Goal: Transaction & Acquisition: Book appointment/travel/reservation

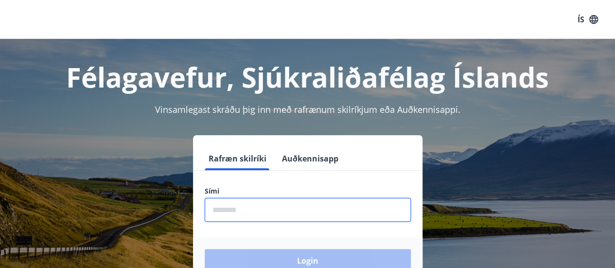
click at [260, 209] on input "phone" at bounding box center [308, 210] width 206 height 24
type input "********"
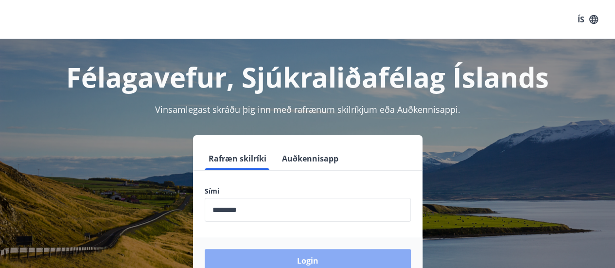
click at [272, 257] on button "Login" at bounding box center [308, 260] width 206 height 23
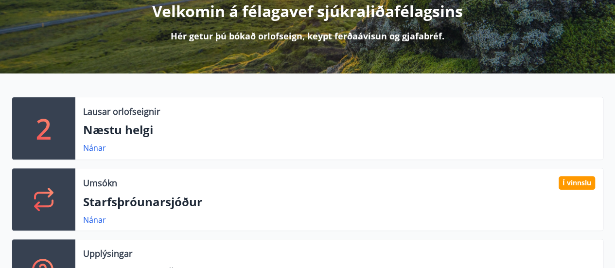
scroll to position [150, 0]
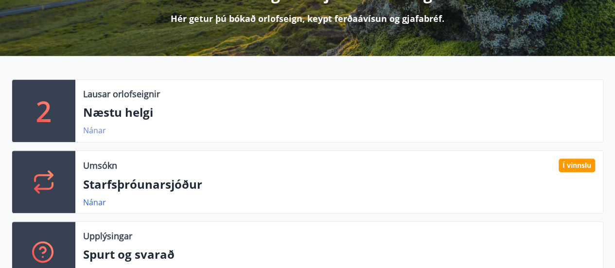
click at [93, 130] on link "Nánar" at bounding box center [94, 130] width 23 height 11
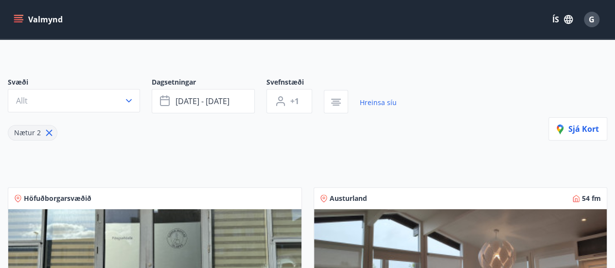
scroll to position [51, 0]
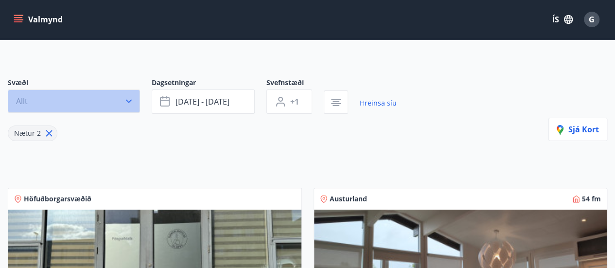
click at [126, 99] on icon "button" at bounding box center [129, 101] width 10 height 10
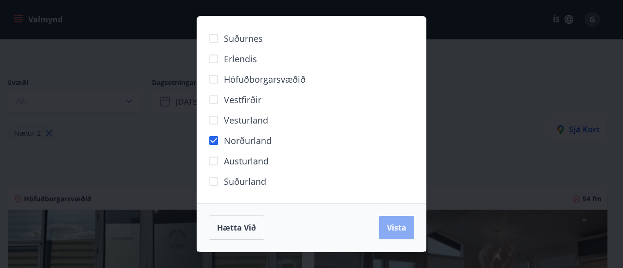
click at [387, 234] on button "Vista" at bounding box center [396, 227] width 35 height 23
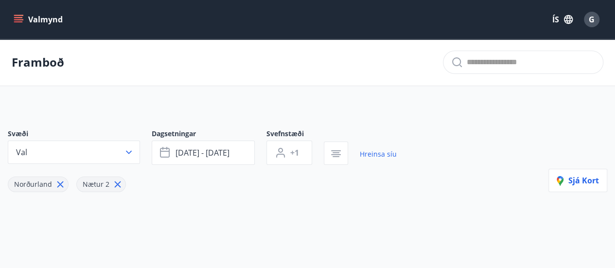
click at [20, 16] on icon "menu" at bounding box center [19, 15] width 11 height 1
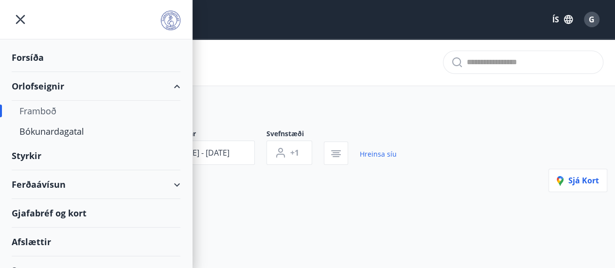
click at [50, 111] on div "Framboð" at bounding box center [95, 111] width 153 height 20
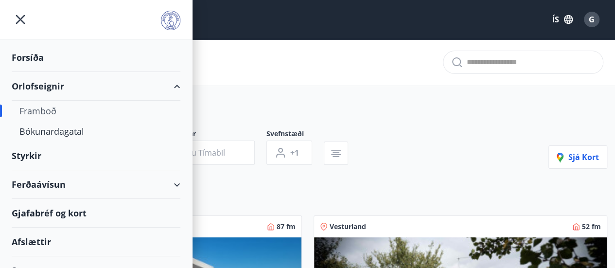
type input "*"
click at [36, 82] on div "Orlofseignir" at bounding box center [96, 86] width 169 height 29
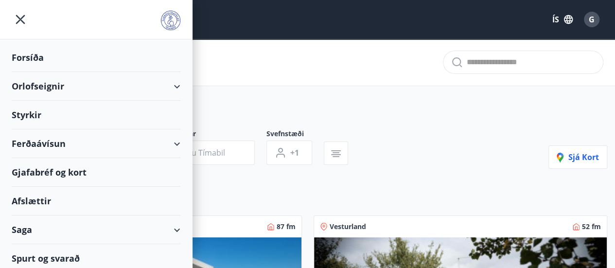
click at [166, 85] on div "Orlofseignir" at bounding box center [96, 86] width 169 height 29
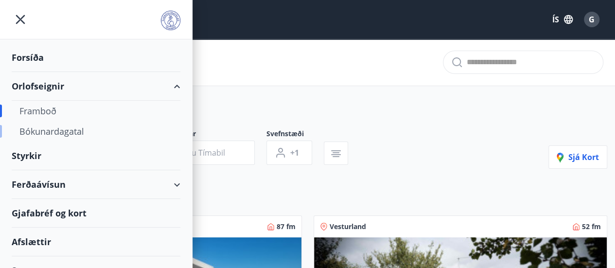
click at [73, 127] on div "Bókunardagatal" at bounding box center [95, 131] width 153 height 20
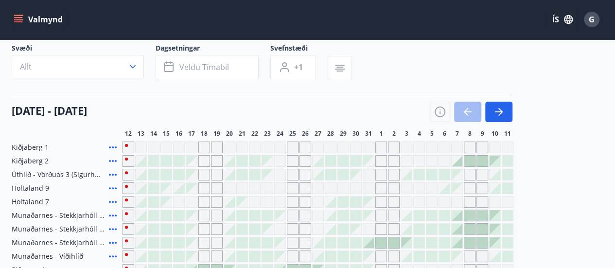
scroll to position [62, 0]
click at [498, 110] on icon "button" at bounding box center [499, 113] width 12 height 12
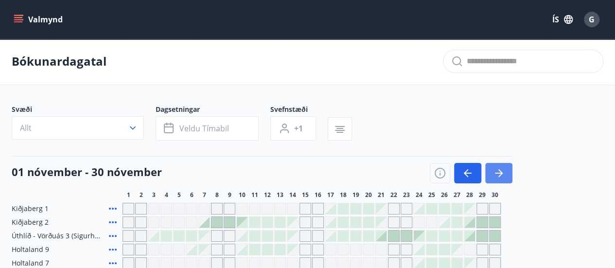
scroll to position [0, 0]
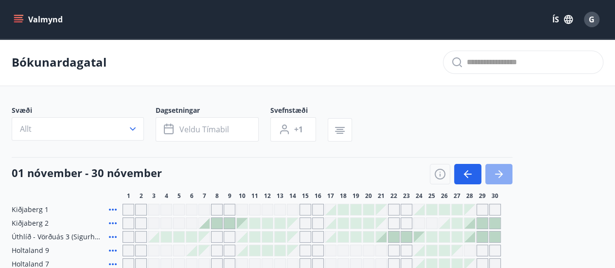
click at [495, 173] on icon "button" at bounding box center [499, 174] width 12 height 12
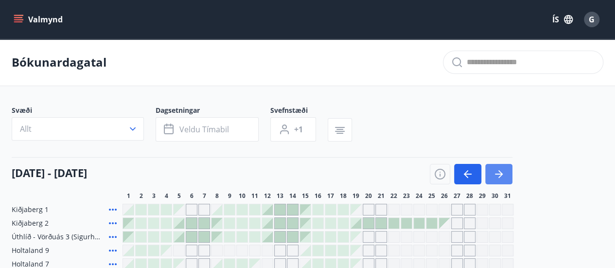
scroll to position [82, 0]
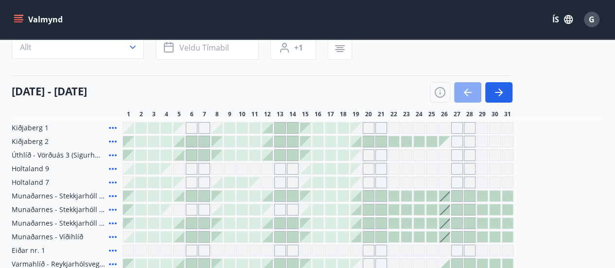
click at [465, 89] on icon "button" at bounding box center [468, 93] width 12 height 12
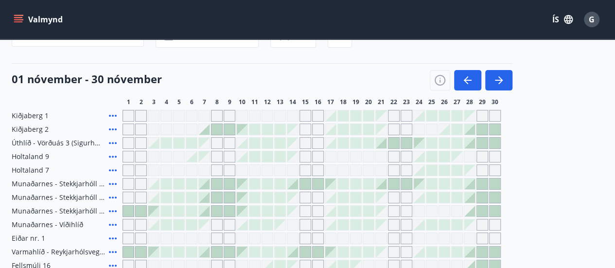
scroll to position [0, 0]
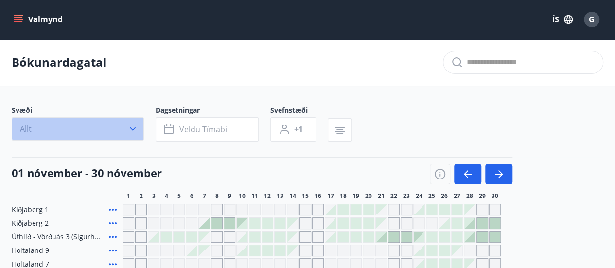
click at [134, 127] on icon "button" at bounding box center [133, 129] width 10 height 10
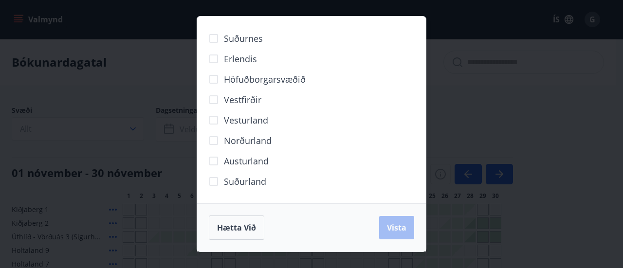
click at [131, 63] on div "Suðurnes Erlendis Höfuðborgarsvæðið Vestfirðir Vesturland Norðurland Austurland…" at bounding box center [311, 134] width 623 height 268
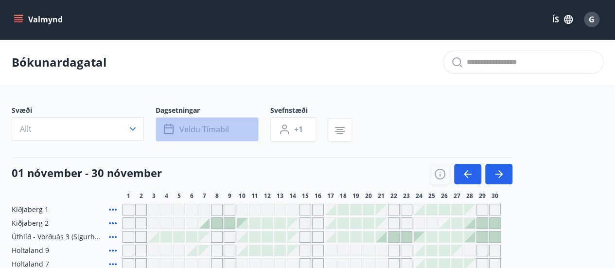
click at [171, 127] on icon "button" at bounding box center [169, 127] width 10 height 1
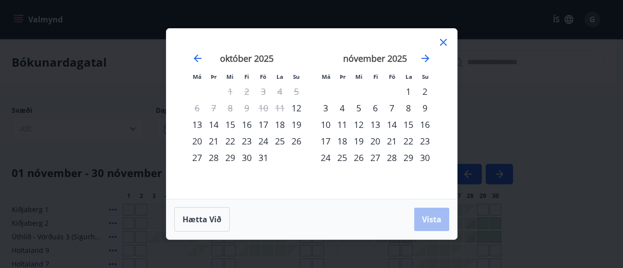
click at [389, 143] on div "21" at bounding box center [391, 141] width 17 height 17
click at [437, 223] on span "Vista" at bounding box center [431, 219] width 19 height 11
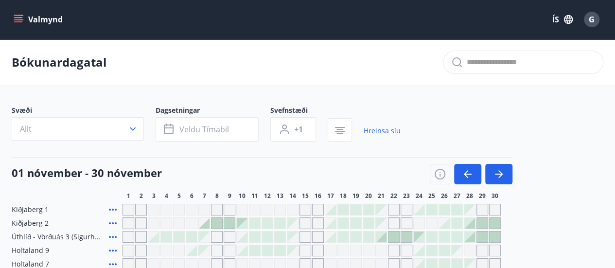
click at [18, 15] on icon "menu" at bounding box center [19, 15] width 11 height 1
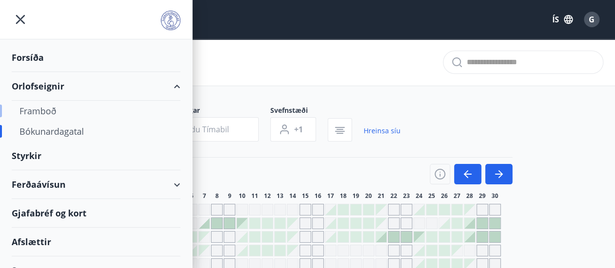
click at [33, 113] on div "Framboð" at bounding box center [95, 111] width 153 height 20
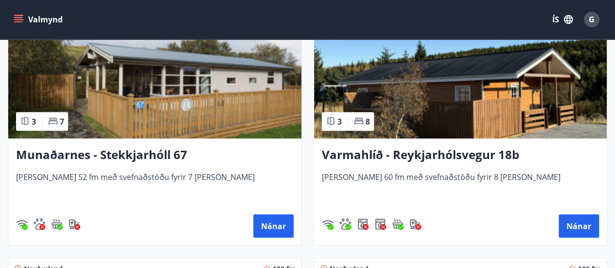
scroll to position [1275, 0]
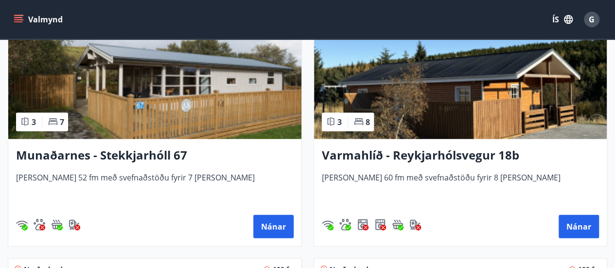
click at [395, 92] on img at bounding box center [460, 78] width 293 height 123
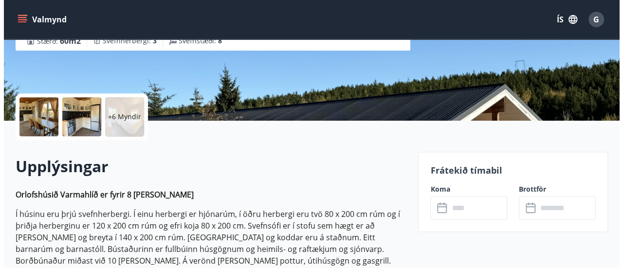
scroll to position [170, 0]
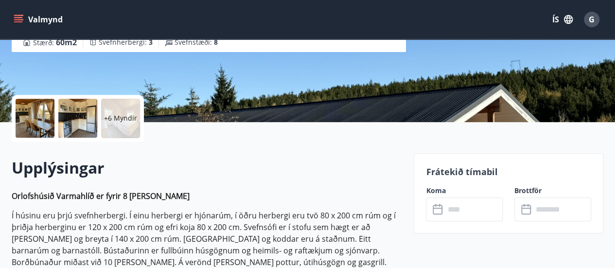
click at [34, 110] on div at bounding box center [35, 118] width 39 height 39
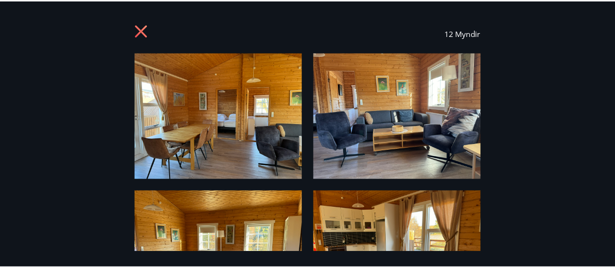
scroll to position [0, 0]
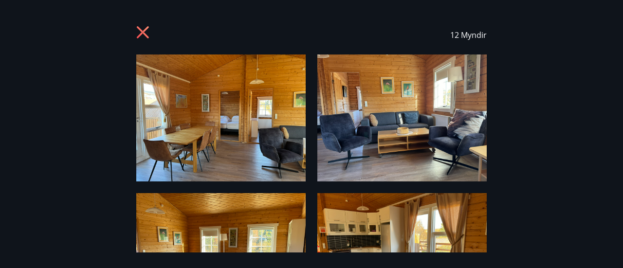
click at [142, 27] on icon at bounding box center [144, 34] width 16 height 16
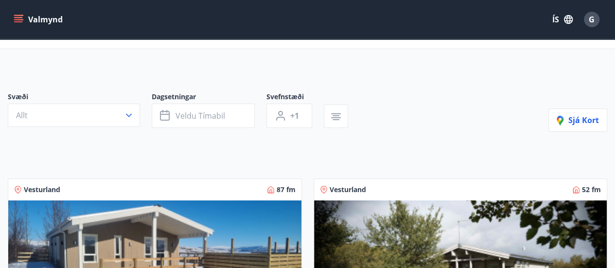
scroll to position [37, 0]
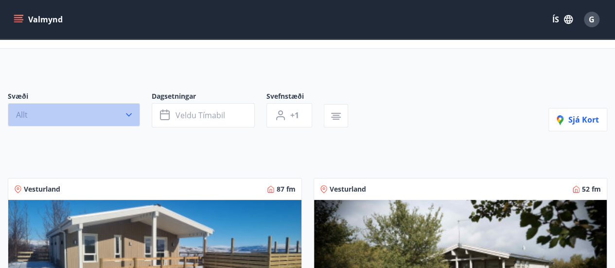
click at [128, 110] on icon "button" at bounding box center [129, 115] width 10 height 10
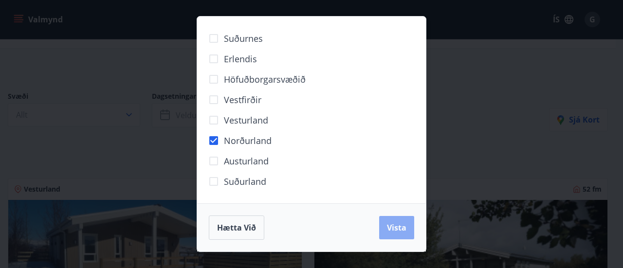
click at [392, 222] on button "Vista" at bounding box center [396, 227] width 35 height 23
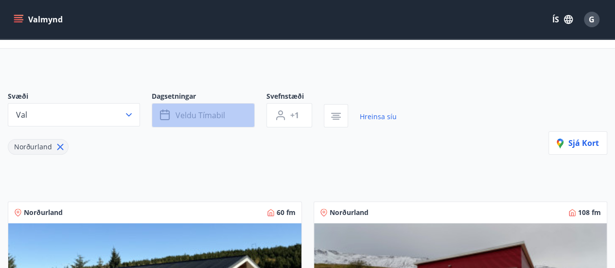
click at [169, 114] on icon "button" at bounding box center [165, 115] width 10 height 10
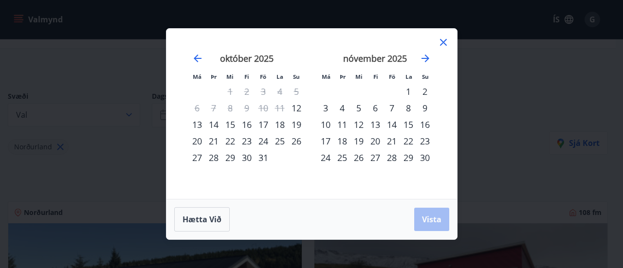
click at [391, 139] on div "21" at bounding box center [391, 141] width 17 height 17
click at [412, 141] on div "22" at bounding box center [408, 141] width 17 height 17
click at [428, 140] on div "23" at bounding box center [424, 141] width 17 height 17
click at [405, 142] on div "22" at bounding box center [408, 141] width 17 height 17
click at [392, 140] on div "21" at bounding box center [391, 141] width 17 height 17
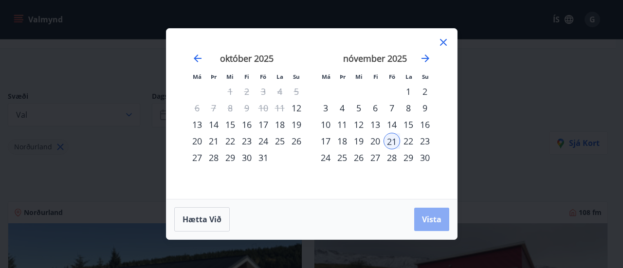
click at [435, 227] on button "Vista" at bounding box center [431, 219] width 35 height 23
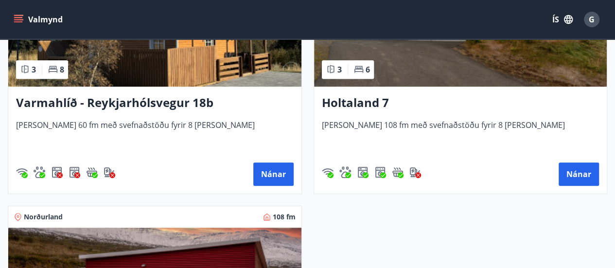
scroll to position [296, 0]
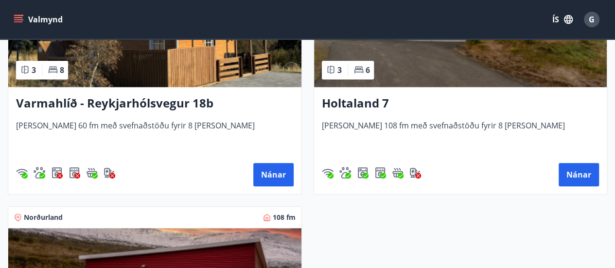
click at [37, 124] on span "Húsið er 60 fm með svefnaðstöðu fyrir 8 manns" at bounding box center [155, 136] width 278 height 32
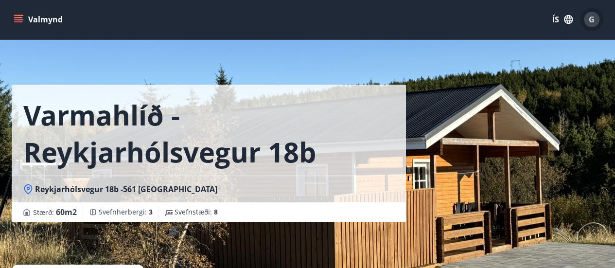
click at [592, 18] on span "G" at bounding box center [592, 19] width 6 height 11
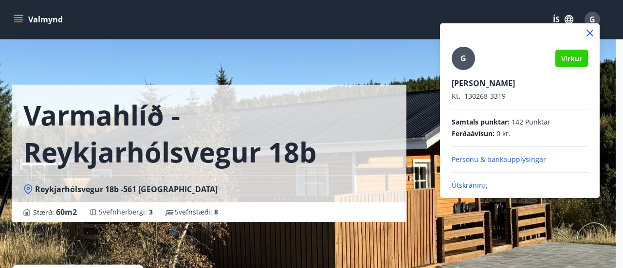
click at [463, 186] on p "Útskráning" at bounding box center [519, 185] width 136 height 10
